Goal: Task Accomplishment & Management: Manage account settings

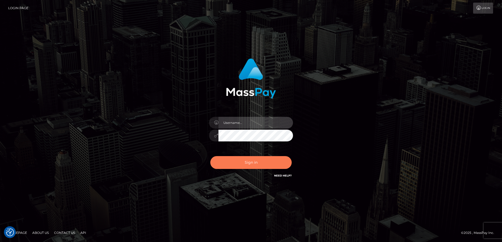
type input "Steve.Ace"
click at [257, 168] on button "Sign in" at bounding box center [250, 162] width 81 height 13
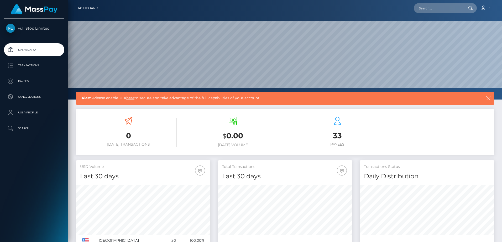
scroll to position [93, 134]
click at [27, 94] on p "Cancellations" at bounding box center [34, 97] width 56 height 8
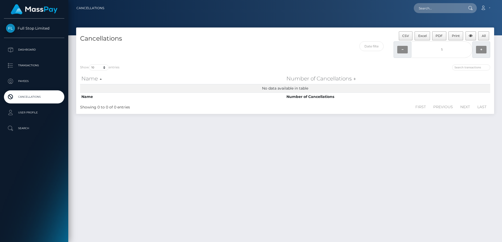
click at [195, 162] on div "Cancellations CSV Excel PDF Print All 1 − 1 + Show 10 25 50 100 250 500 1,000 e…" at bounding box center [284, 133] width 433 height 210
drag, startPoint x: 229, startPoint y: 143, endPoint x: 226, endPoint y: 138, distance: 5.8
click at [230, 143] on div "Cancellations CSV Excel PDF Print All 1 − 1 + Show 10 25 50 100 250 500 1,000 e…" at bounding box center [284, 133] width 433 height 210
